Goal: Transaction & Acquisition: Download file/media

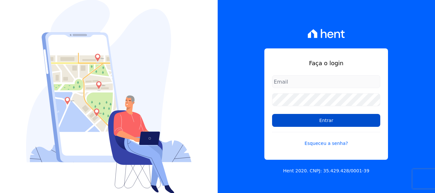
type input "[EMAIL_ADDRESS][DOMAIN_NAME]"
click at [303, 117] on input "Entrar" at bounding box center [326, 120] width 108 height 13
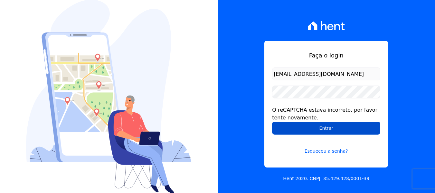
click at [316, 129] on input "Entrar" at bounding box center [326, 127] width 108 height 13
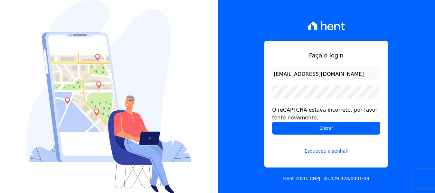
click at [316, 129] on input "Entrar" at bounding box center [326, 127] width 108 height 13
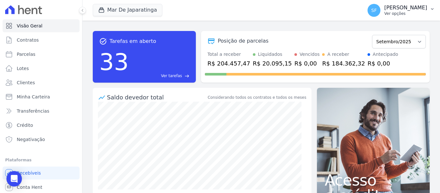
click at [419, 14] on p "Ver opções" at bounding box center [405, 13] width 43 height 5
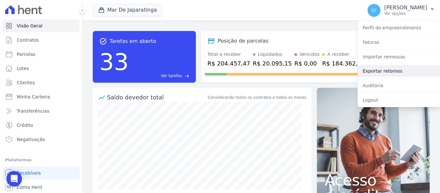
click at [388, 69] on link "Exportar retornos" at bounding box center [399, 71] width 82 height 12
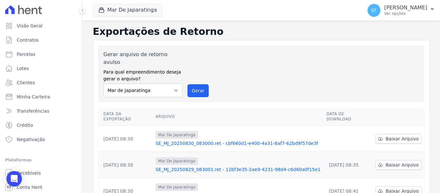
click at [377, 93] on div "Gerar arquivo de retorno avulso Para qual empreendimento deseja gerar o arquivo…" at bounding box center [261, 73] width 326 height 57
click at [388, 135] on span "Baixar Arquivo" at bounding box center [402, 138] width 33 height 6
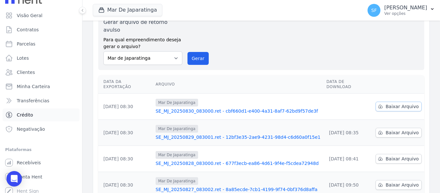
scroll to position [15, 0]
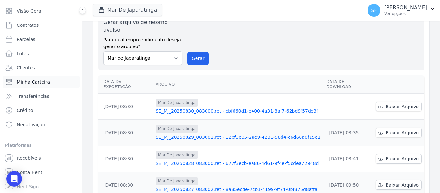
click at [46, 82] on span "Minha Carteira" at bounding box center [33, 82] width 33 height 6
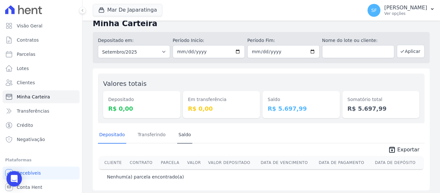
scroll to position [11, 0]
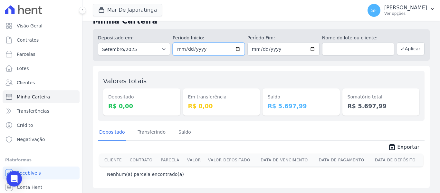
click at [237, 51] on input "2025-09-01" at bounding box center [209, 49] width 72 height 13
type input "[DATE]"
drag, startPoint x: 311, startPoint y: 49, endPoint x: 305, endPoint y: 49, distance: 5.5
click at [311, 49] on input "2025-09-30" at bounding box center [283, 49] width 72 height 13
type input "[DATE]"
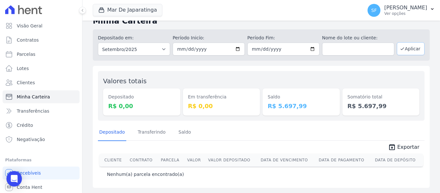
click at [405, 50] on button "Aplicar" at bounding box center [411, 48] width 28 height 13
